Goal: Information Seeking & Learning: Learn about a topic

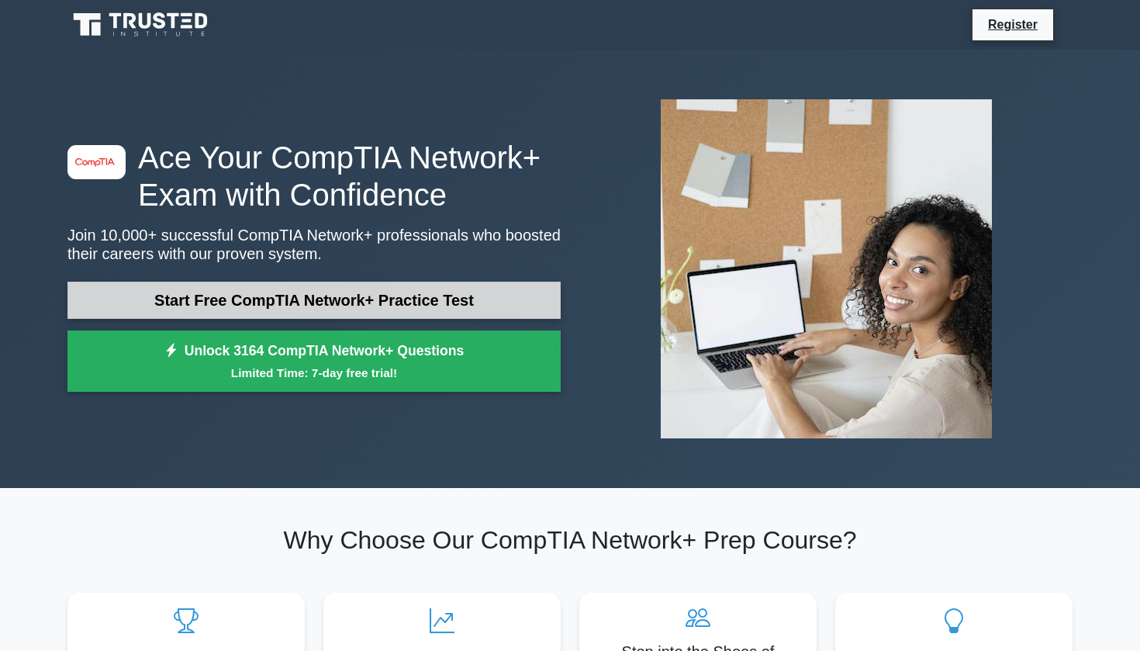
click at [393, 308] on link "Start Free CompTIA Network+ Practice Test" at bounding box center [313, 300] width 493 height 37
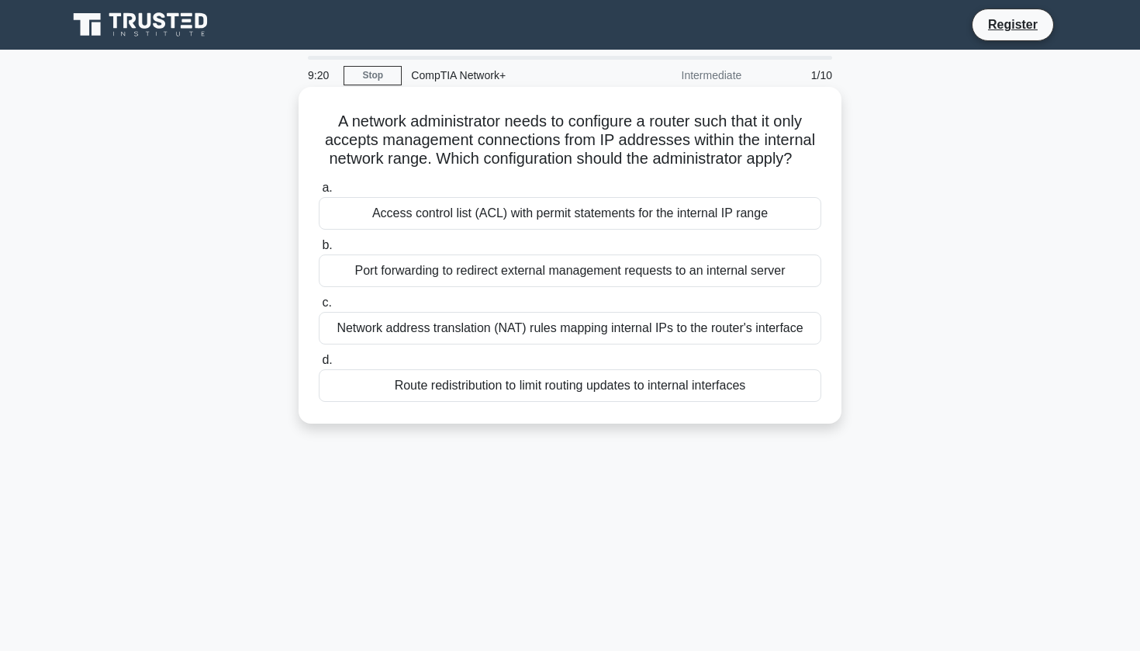
click at [455, 221] on div "Access control list (ACL) with permit statements for the internal IP range" at bounding box center [570, 213] width 503 height 33
click at [319, 193] on input "a. Access control list (ACL) with permit statements for the internal IP range" at bounding box center [319, 188] width 0 height 10
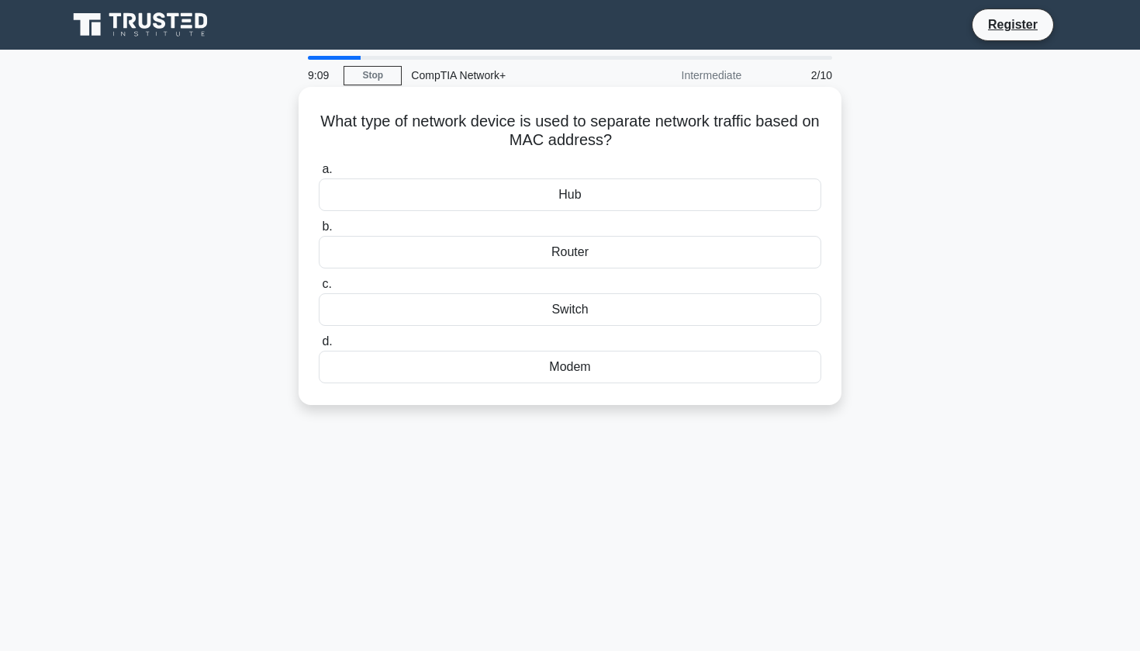
click at [462, 258] on div "Router" at bounding box center [570, 252] width 503 height 33
click at [319, 232] on input "b. Router" at bounding box center [319, 227] width 0 height 10
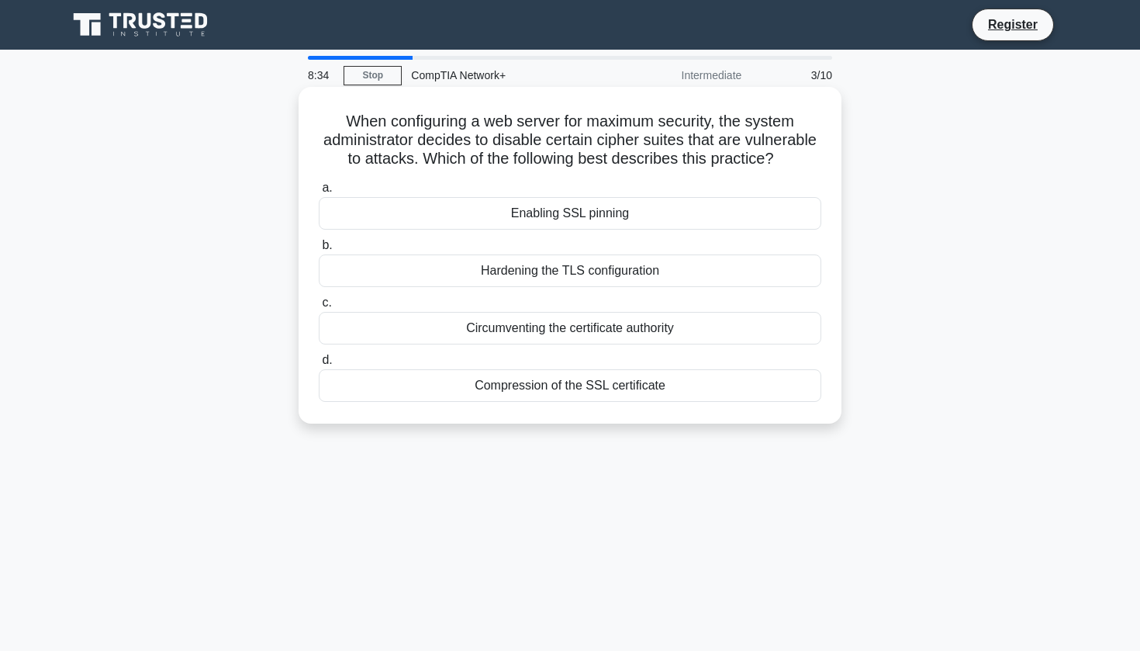
click at [462, 273] on div "Hardening the TLS configuration" at bounding box center [570, 270] width 503 height 33
click at [319, 251] on input "b. Hardening the TLS configuration" at bounding box center [319, 245] width 0 height 10
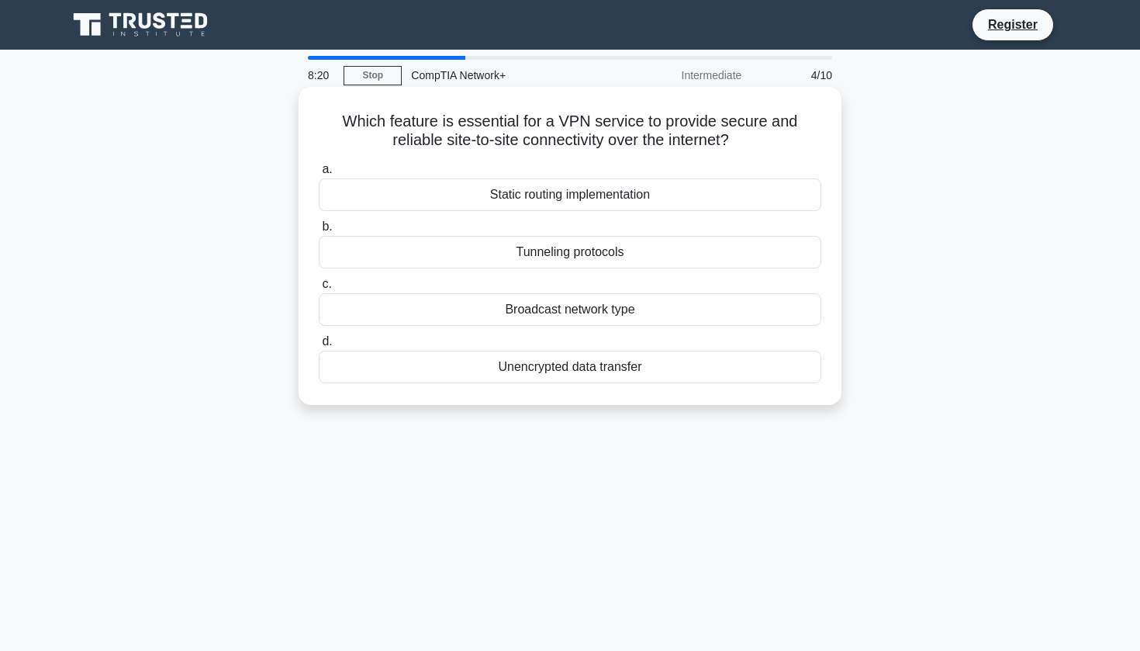
click at [462, 256] on div "Tunneling protocols" at bounding box center [570, 252] width 503 height 33
click at [319, 232] on input "b. Tunneling protocols" at bounding box center [319, 227] width 0 height 10
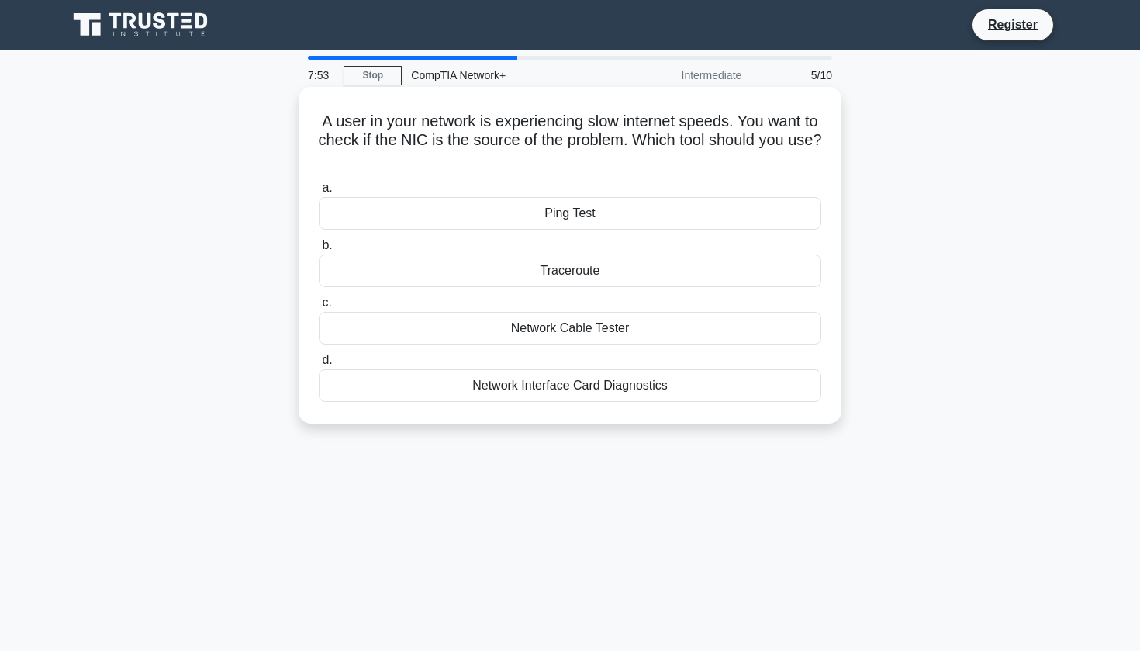
click at [468, 226] on div "Ping Test" at bounding box center [570, 213] width 503 height 33
click at [319, 193] on input "a. Ping Test" at bounding box center [319, 188] width 0 height 10
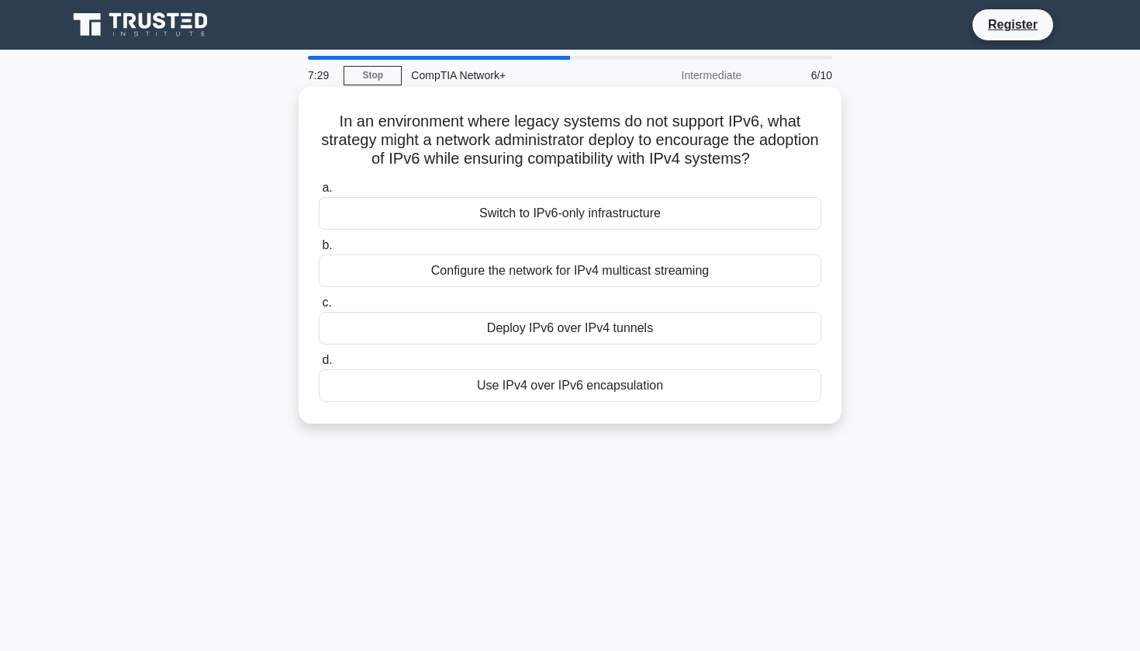
click at [408, 272] on div "Configure the network for IPv4 multicast streaming" at bounding box center [570, 270] width 503 height 33
click at [319, 251] on input "b. Configure the network for IPv4 multicast streaming" at bounding box center [319, 245] width 0 height 10
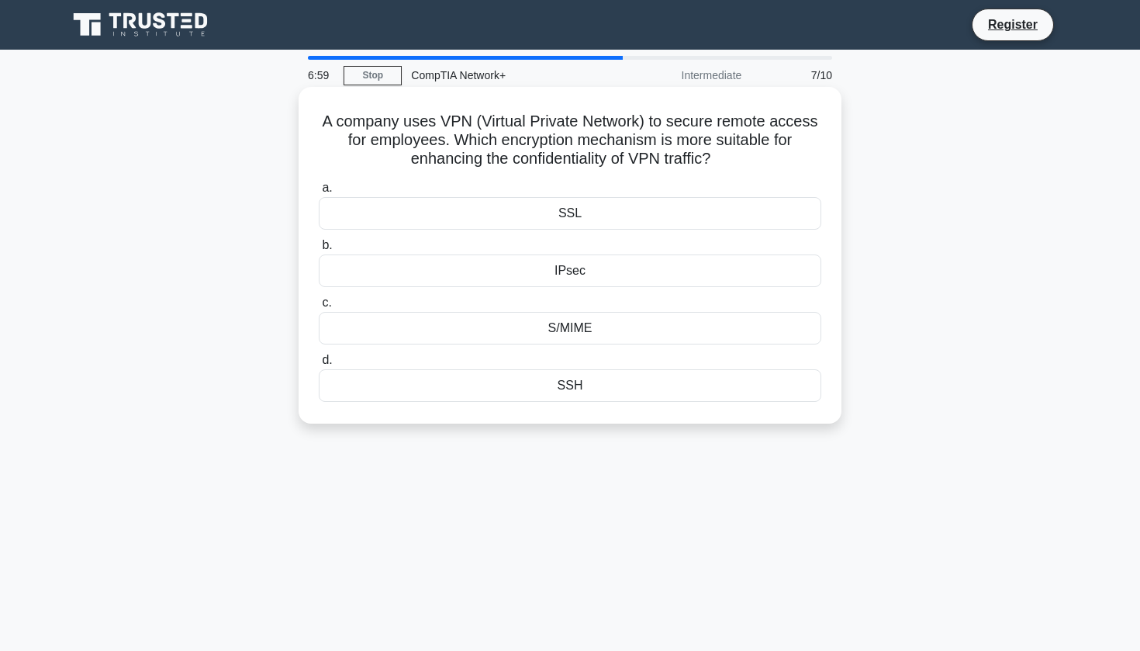
click at [469, 218] on div "SSL" at bounding box center [570, 213] width 503 height 33
click at [319, 193] on input "a. SSL" at bounding box center [319, 188] width 0 height 10
click at [503, 390] on div "MPLS" at bounding box center [570, 385] width 503 height 33
click at [319, 365] on input "d. MPLS" at bounding box center [319, 360] width 0 height 10
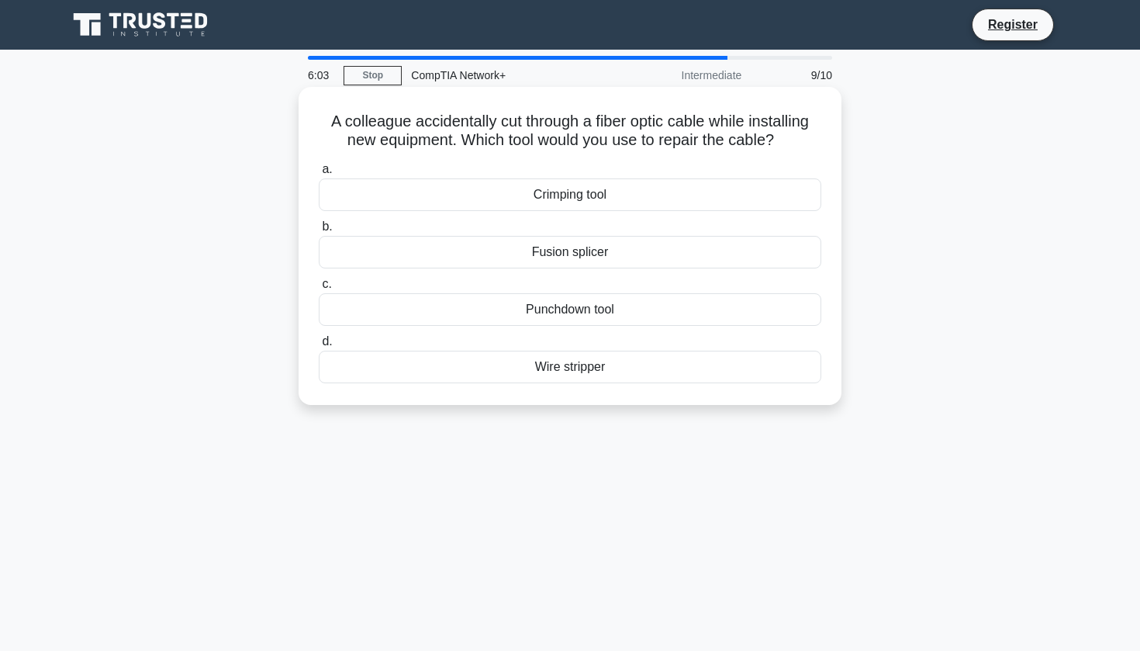
click at [574, 204] on div "Crimping tool" at bounding box center [570, 194] width 503 height 33
click at [319, 175] on input "a. Crimping tool" at bounding box center [319, 169] width 0 height 10
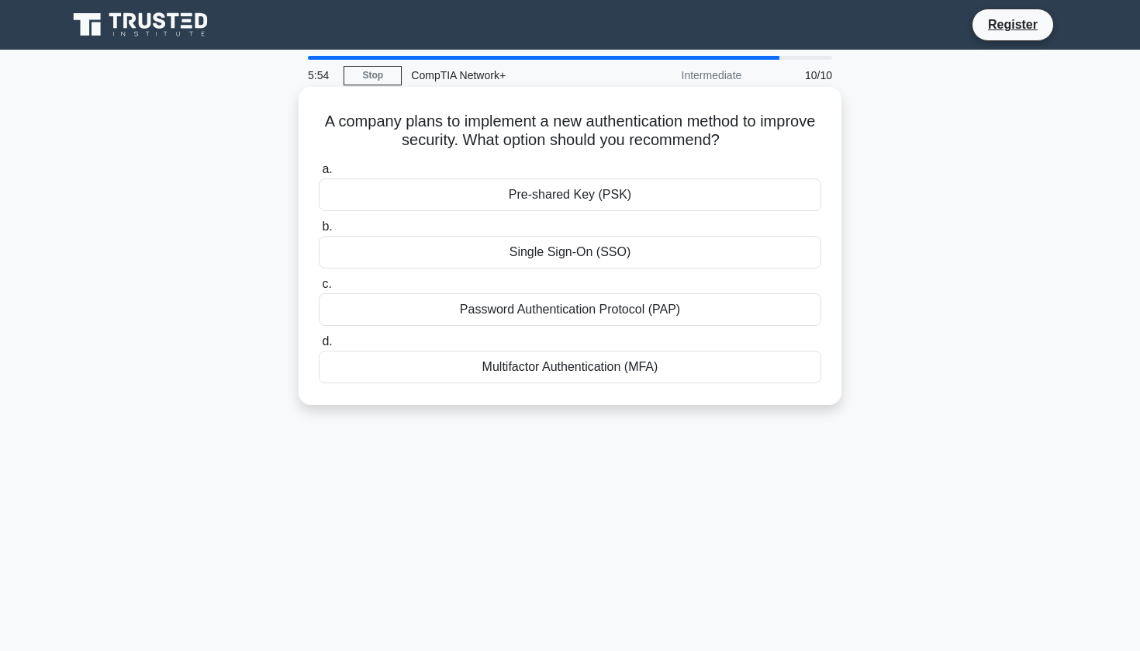
click at [552, 370] on div "Multifactor Authentication (MFA)" at bounding box center [570, 367] width 503 height 33
click at [319, 347] on input "d. Multifactor Authentication (MFA)" at bounding box center [319, 342] width 0 height 10
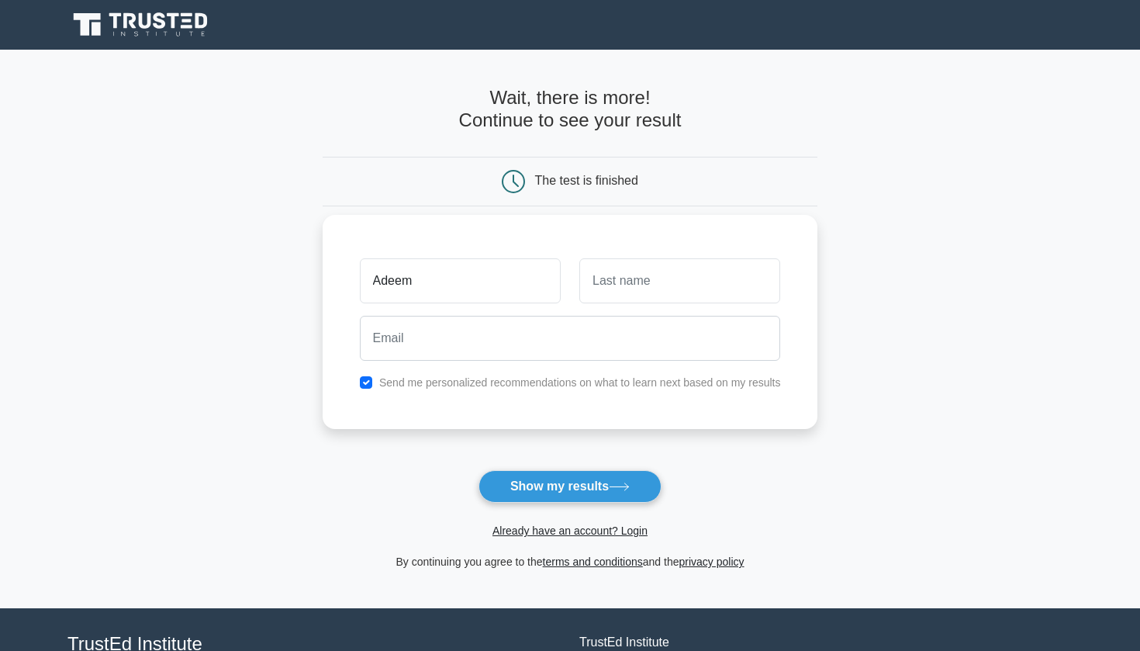
type input "Adeem"
type input "Muhammad"
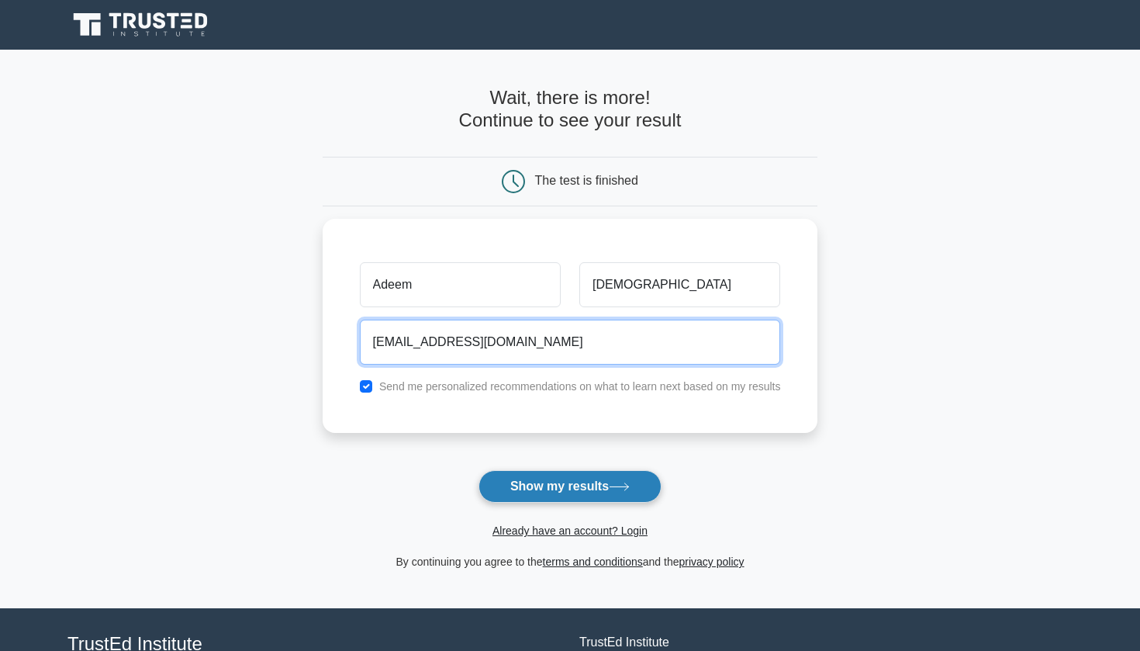
type input "adeemaleem41@gmail.com"
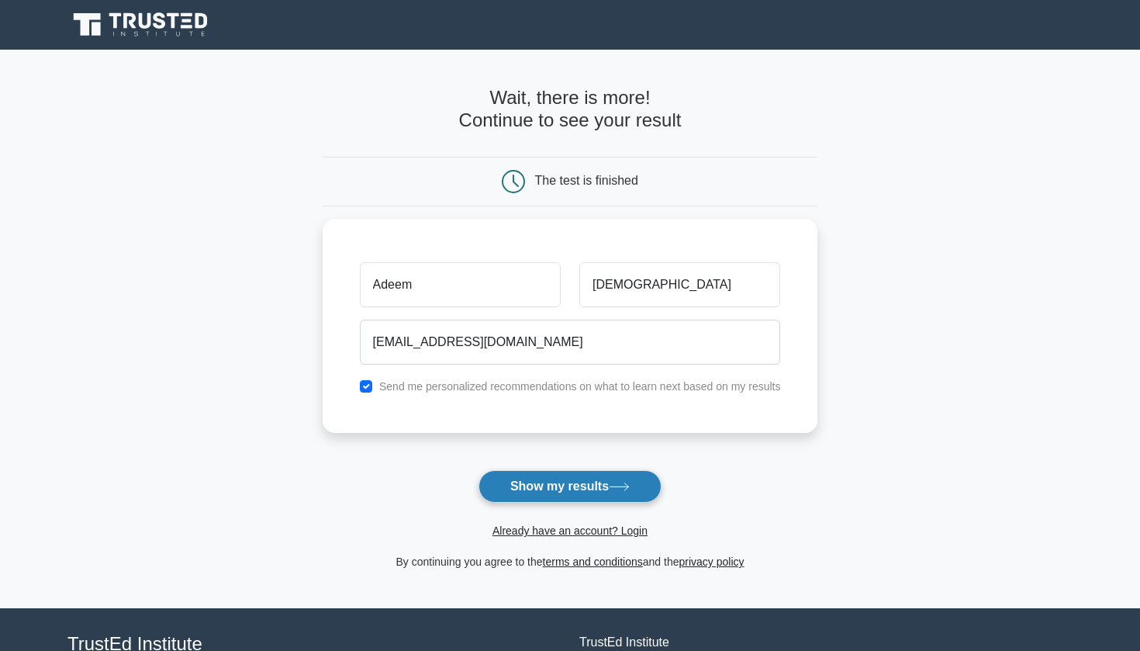
click at [520, 480] on button "Show my results" at bounding box center [570, 486] width 183 height 33
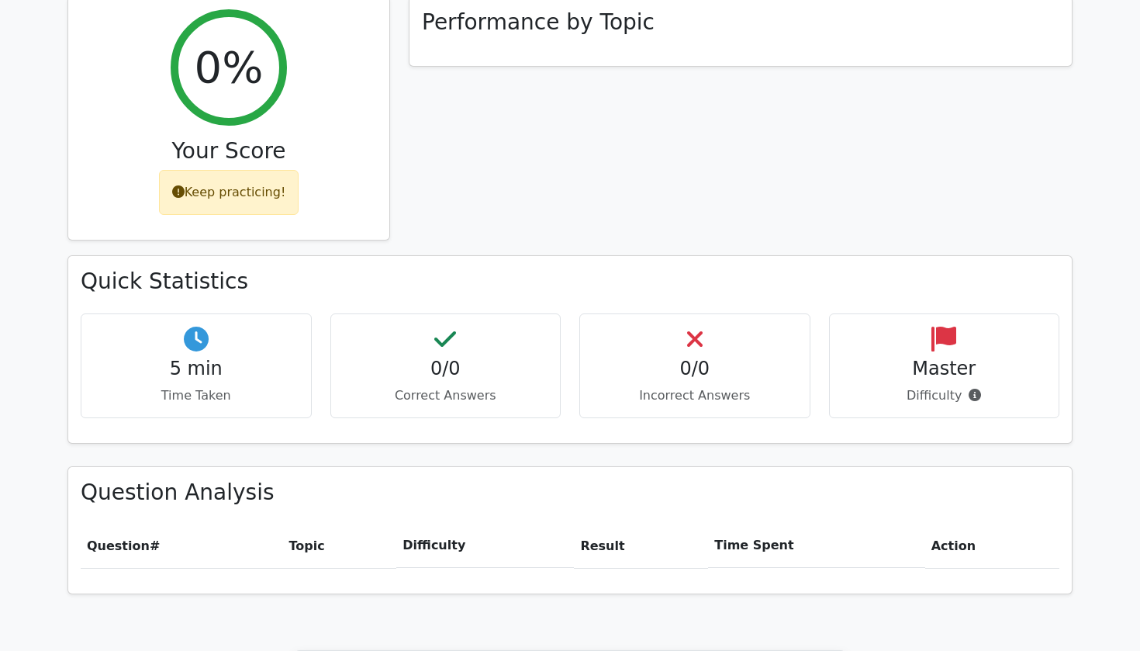
scroll to position [575, 0]
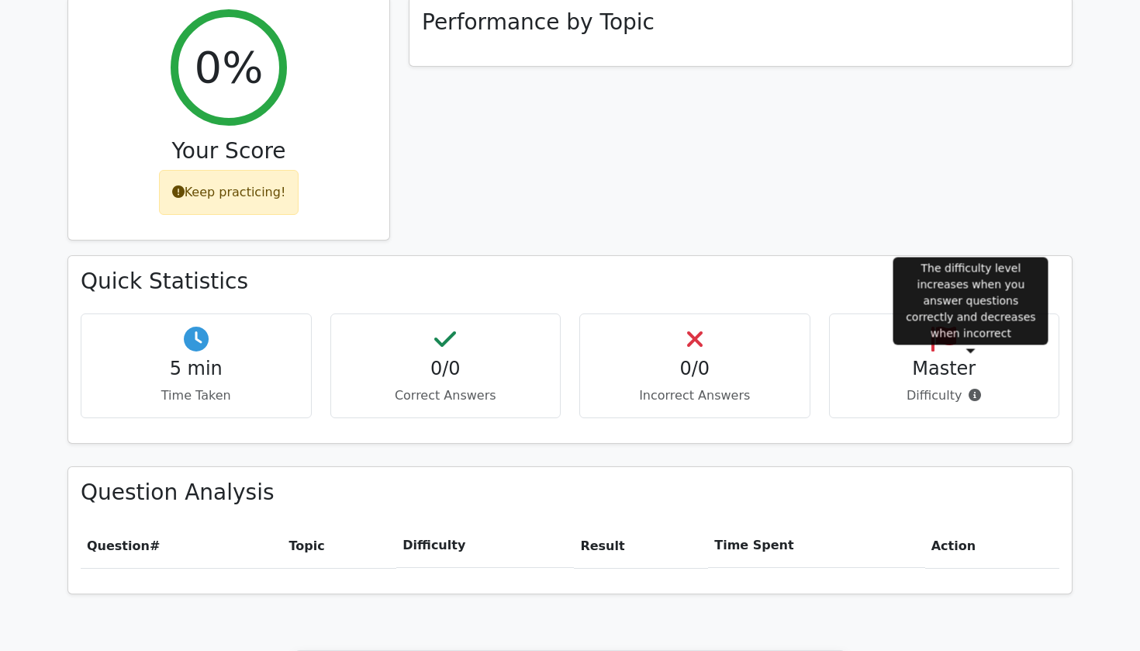
click at [974, 389] on icon at bounding box center [975, 395] width 12 height 12
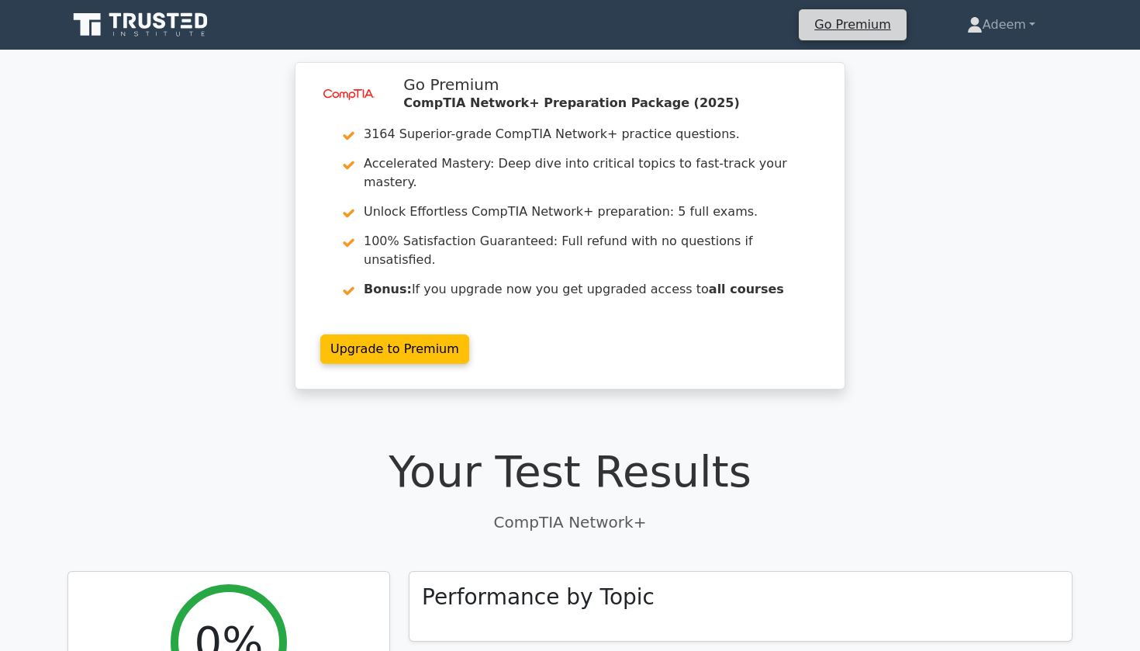
scroll to position [0, 0]
